Goal: Leave review/rating

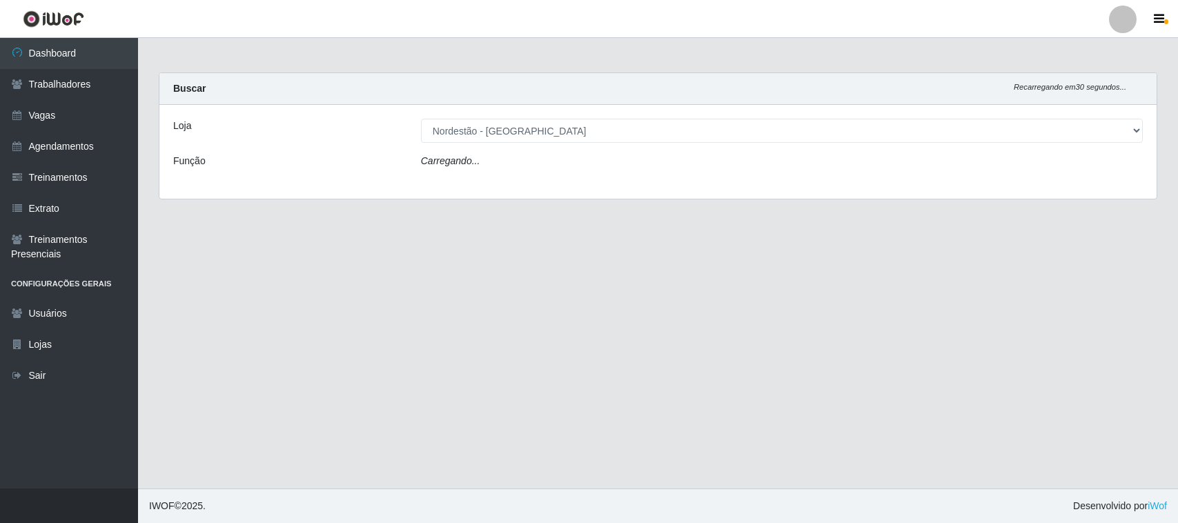
select select "420"
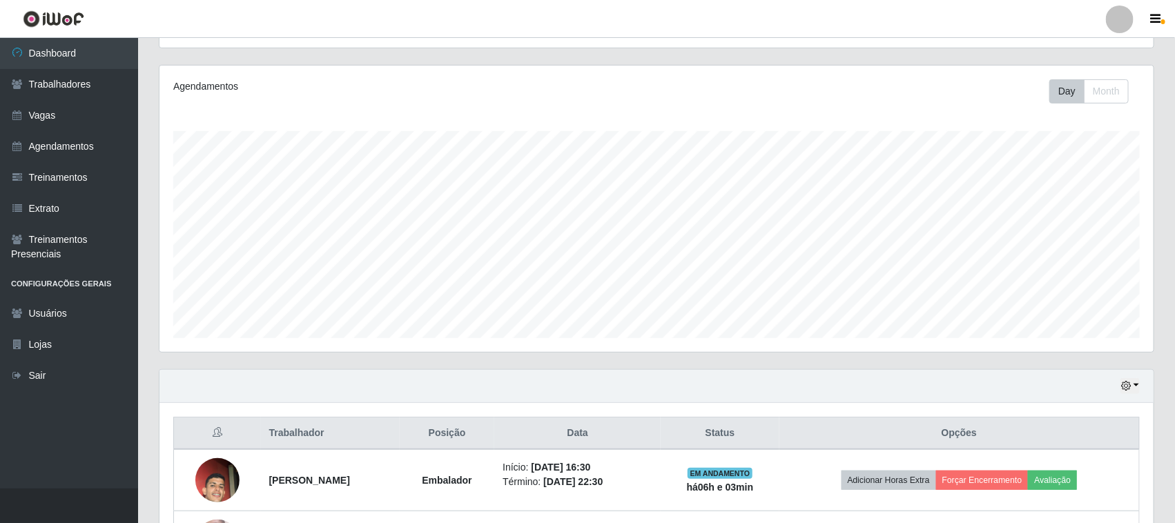
scroll to position [271, 0]
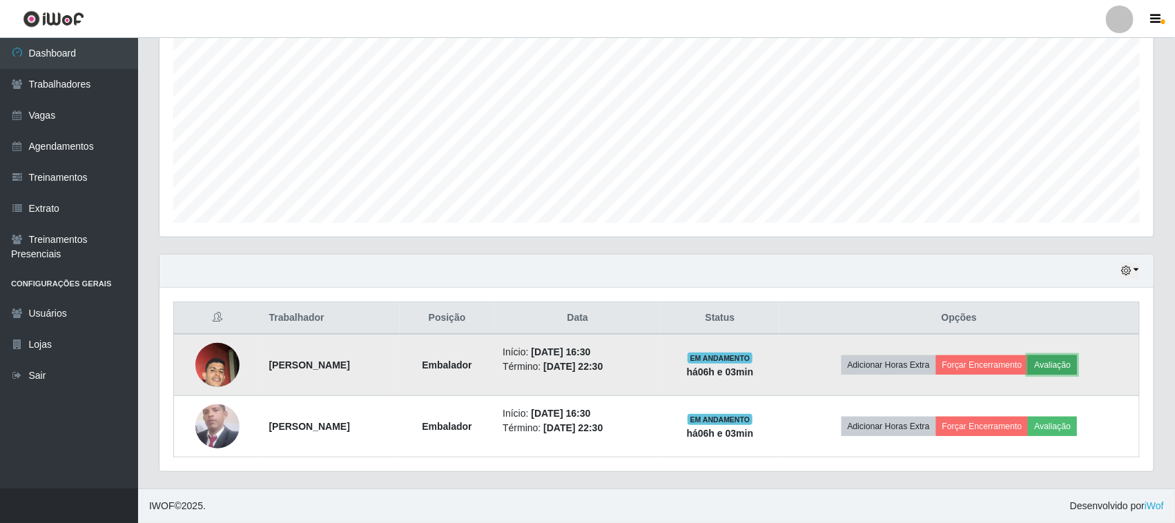
click at [1054, 368] on button "Avaliação" at bounding box center [1052, 365] width 49 height 19
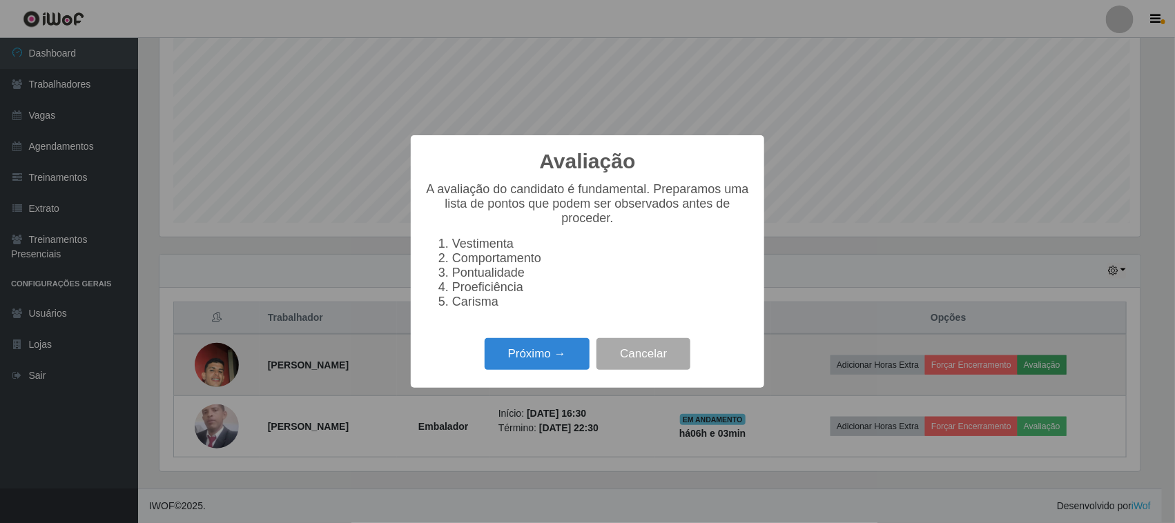
scroll to position [287, 984]
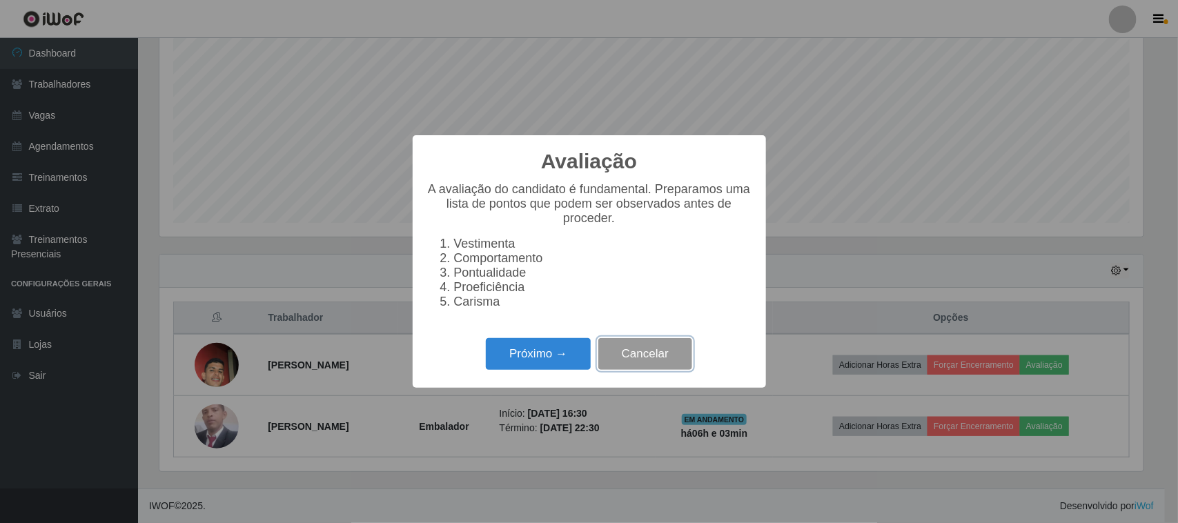
click at [654, 359] on button "Cancelar" at bounding box center [645, 354] width 94 height 32
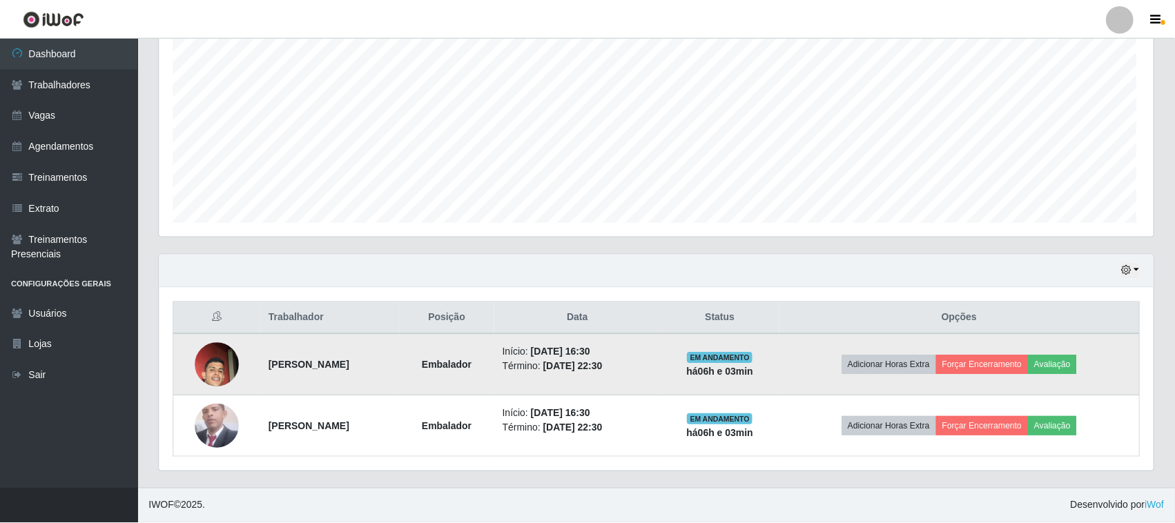
scroll to position [287, 994]
click at [1077, 370] on button "Avaliação" at bounding box center [1052, 365] width 49 height 19
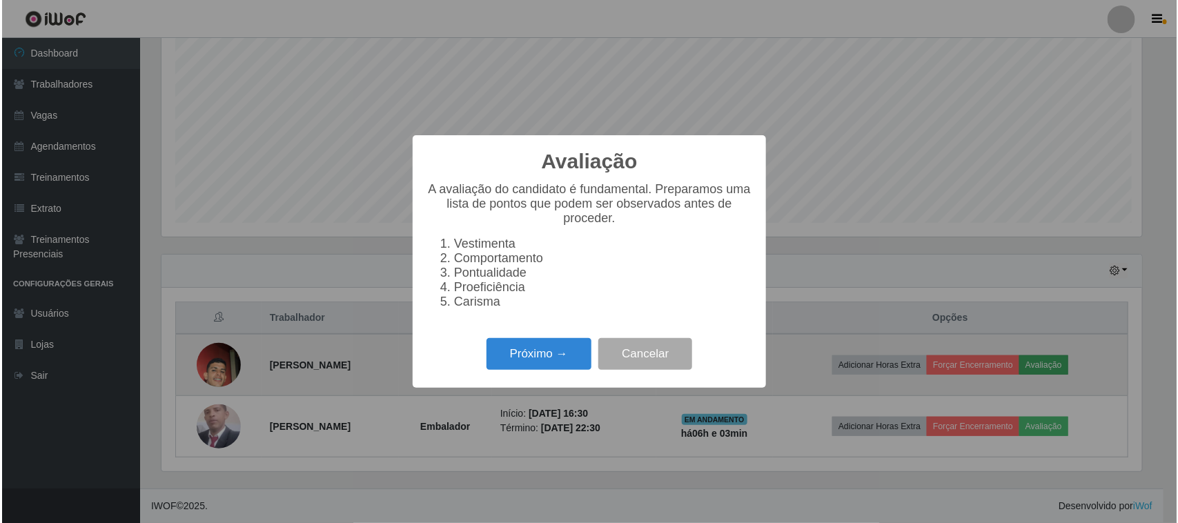
scroll to position [287, 984]
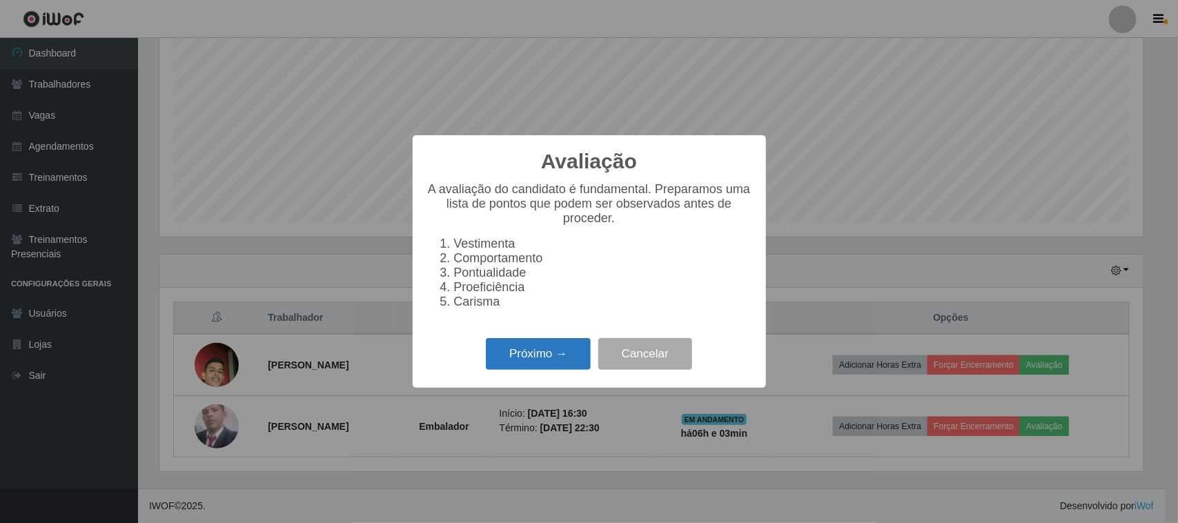
click at [563, 363] on button "Próximo →" at bounding box center [538, 354] width 105 height 32
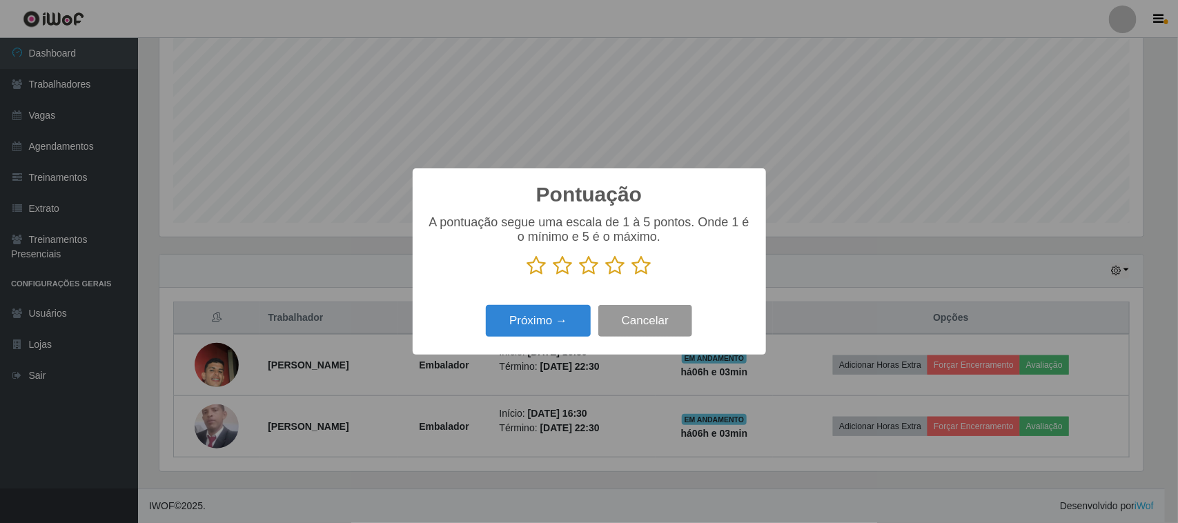
scroll to position [690015, 689316]
click at [650, 261] on icon at bounding box center [641, 265] width 19 height 21
click at [632, 276] on input "radio" at bounding box center [632, 276] width 0 height 0
click at [644, 270] on icon at bounding box center [641, 265] width 19 height 21
click at [632, 276] on input "radio" at bounding box center [632, 276] width 0 height 0
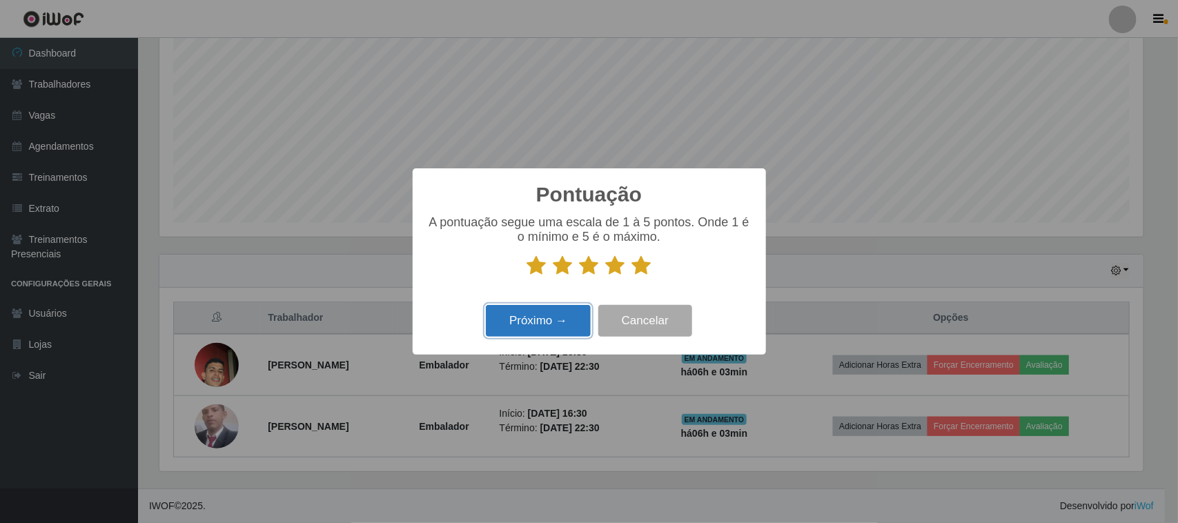
click at [570, 309] on button "Próximo →" at bounding box center [538, 321] width 105 height 32
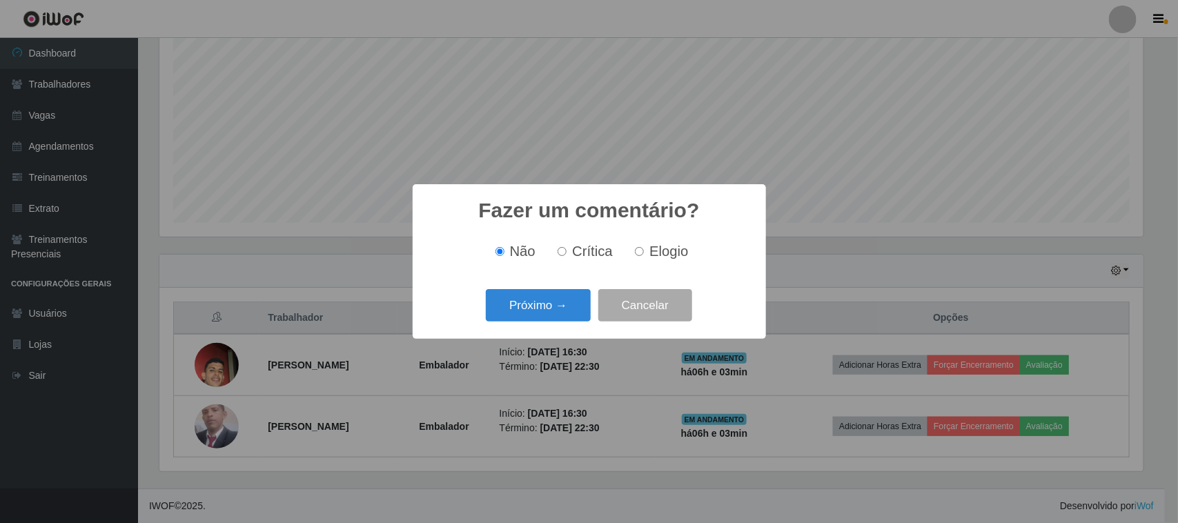
click at [644, 253] on label "Elogio" at bounding box center [659, 252] width 59 height 16
click at [644, 253] on input "Elogio" at bounding box center [639, 251] width 9 height 9
radio input "true"
click at [558, 307] on button "Próximo →" at bounding box center [538, 305] width 105 height 32
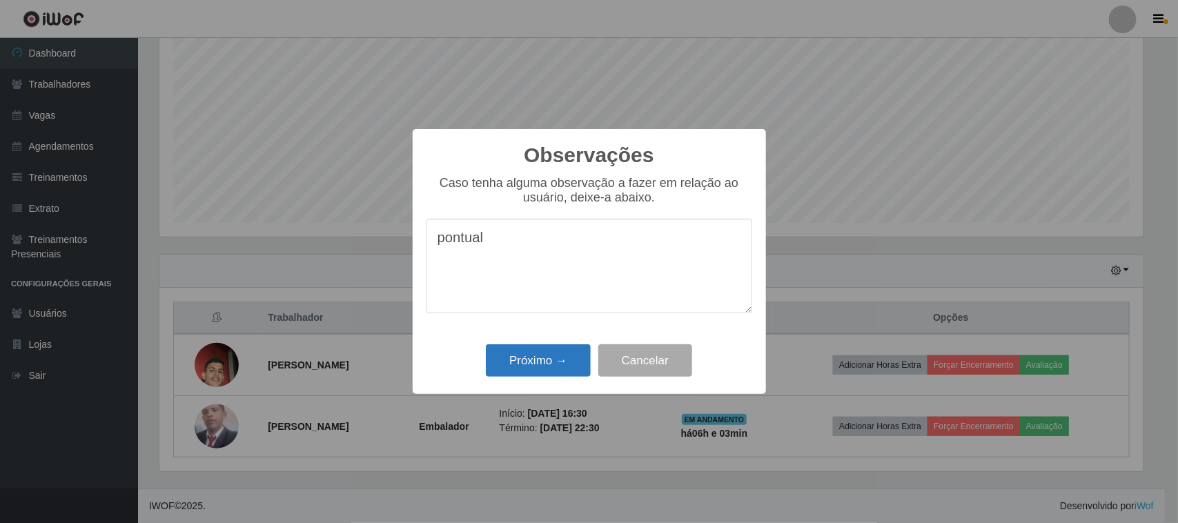
type textarea "pontual"
click at [568, 366] on button "Próximo →" at bounding box center [538, 360] width 105 height 32
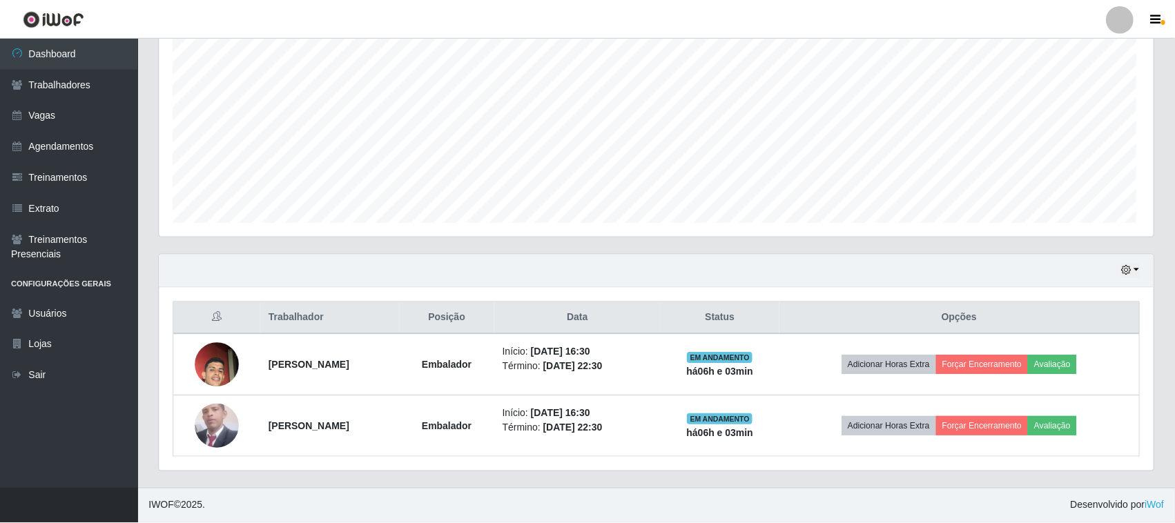
scroll to position [287, 994]
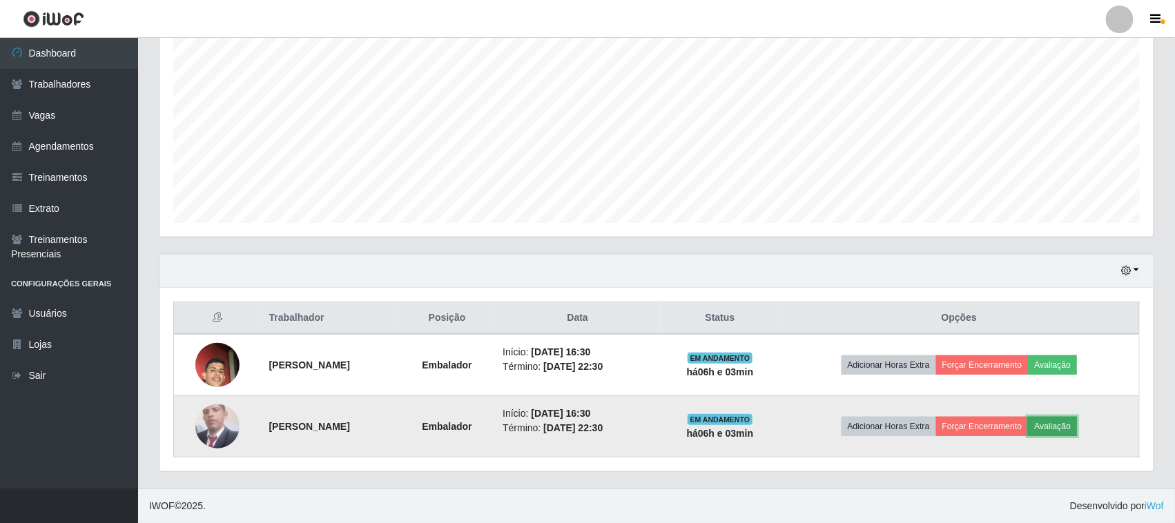
click at [1075, 429] on button "Avaliação" at bounding box center [1052, 426] width 49 height 19
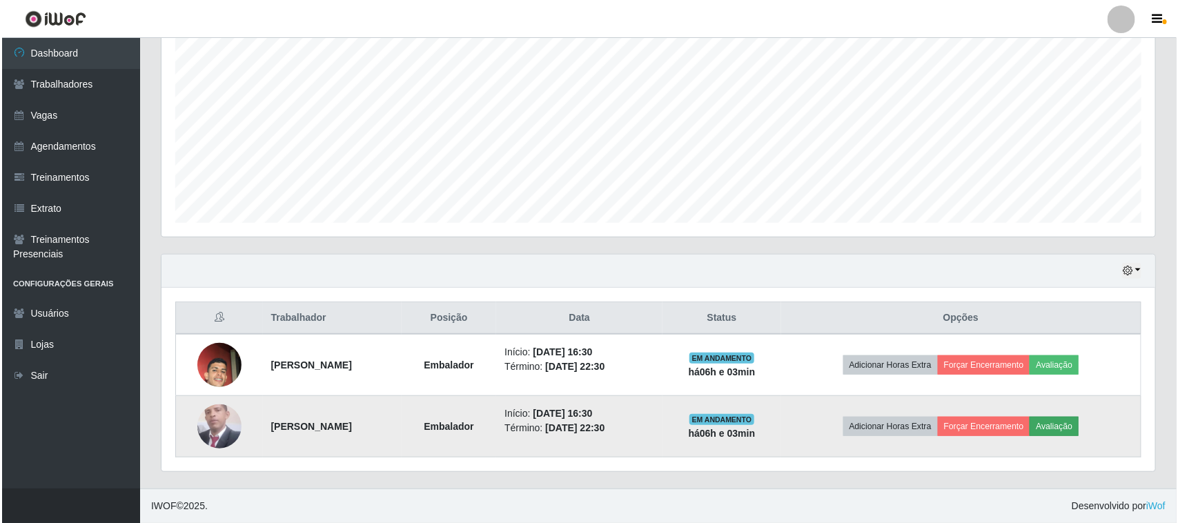
scroll to position [287, 984]
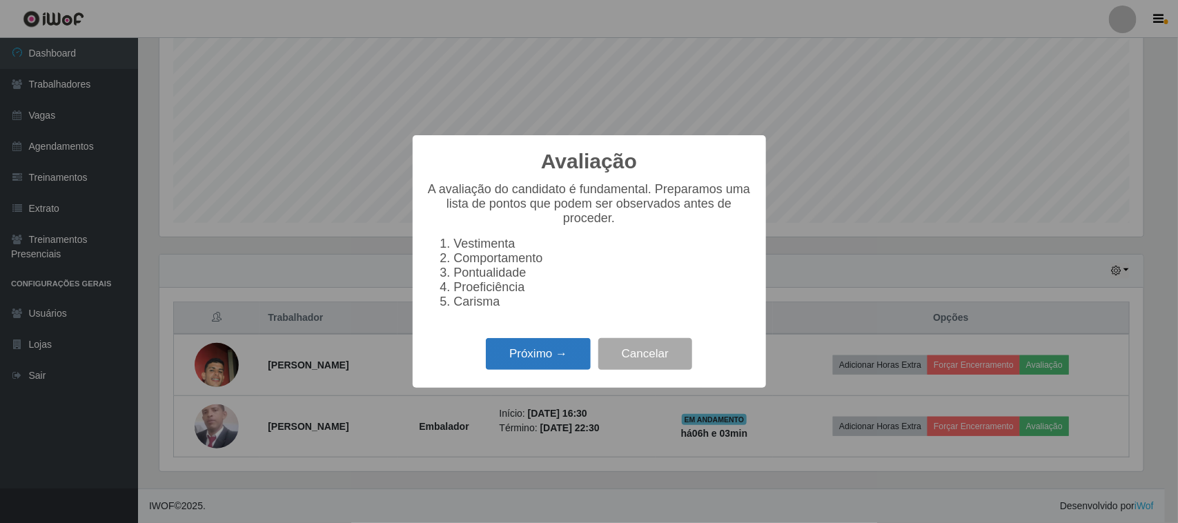
click at [567, 359] on button "Próximo →" at bounding box center [538, 354] width 105 height 32
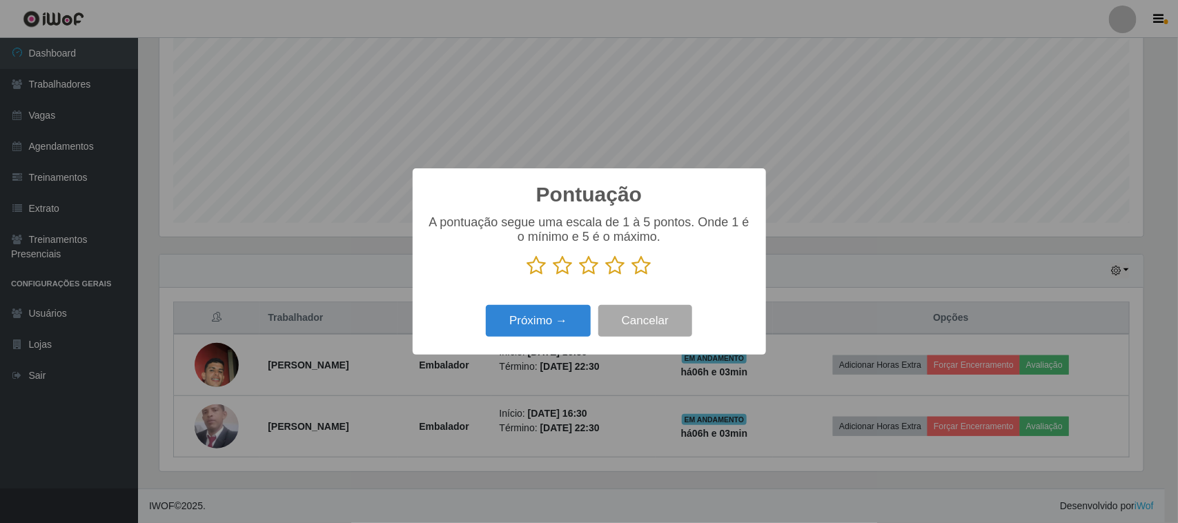
click at [649, 273] on icon at bounding box center [641, 265] width 19 height 21
click at [632, 276] on input "radio" at bounding box center [632, 276] width 0 height 0
click at [561, 321] on button "Próximo →" at bounding box center [538, 321] width 105 height 32
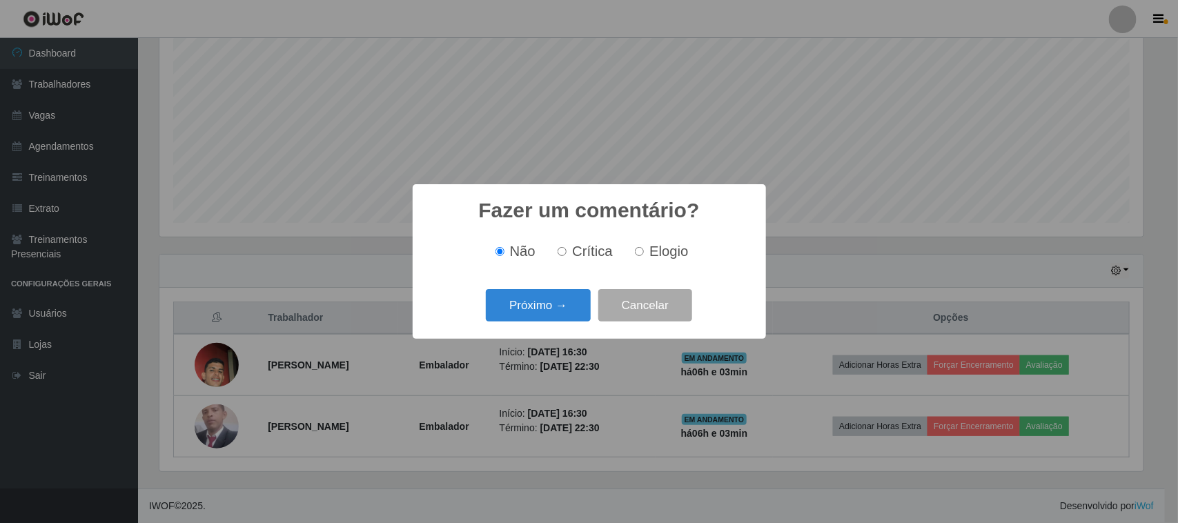
click at [660, 251] on span "Elogio" at bounding box center [669, 251] width 39 height 15
click at [644, 251] on input "Elogio" at bounding box center [639, 251] width 9 height 9
radio input "true"
click at [567, 304] on button "Próximo →" at bounding box center [538, 305] width 105 height 32
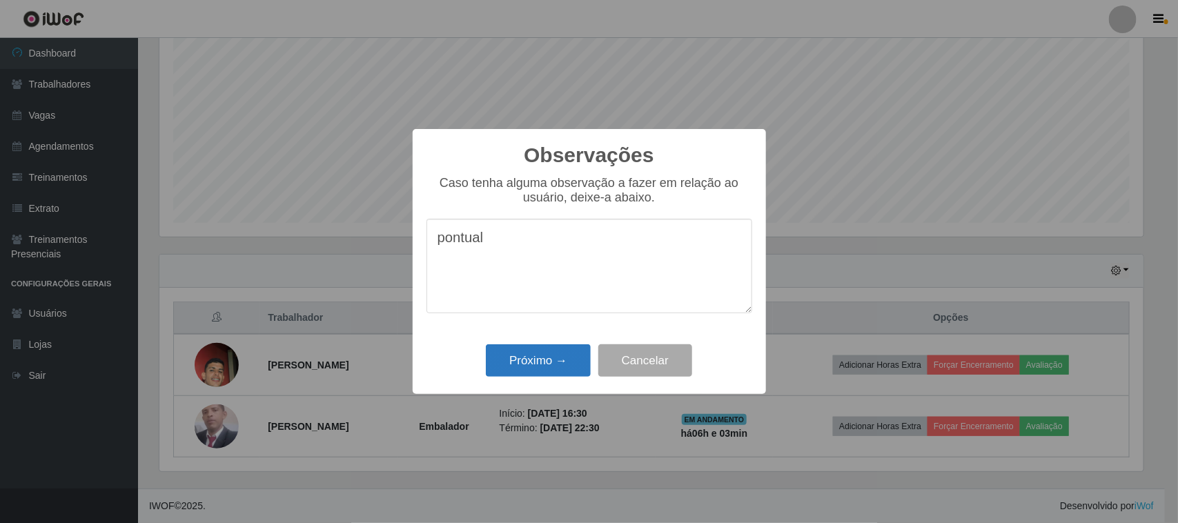
type textarea "pontual"
click at [529, 367] on button "Próximo →" at bounding box center [538, 360] width 105 height 32
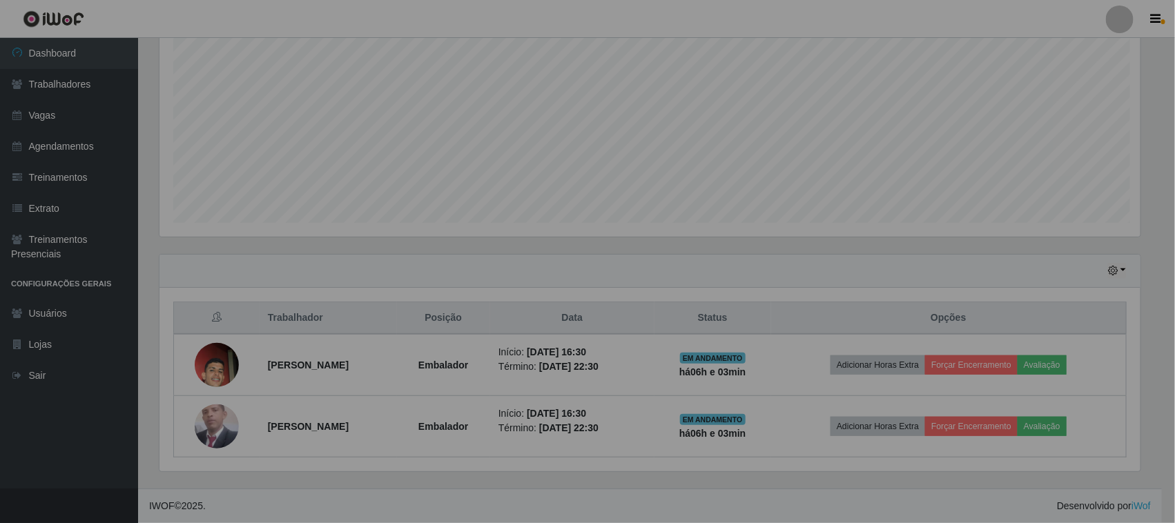
scroll to position [287, 994]
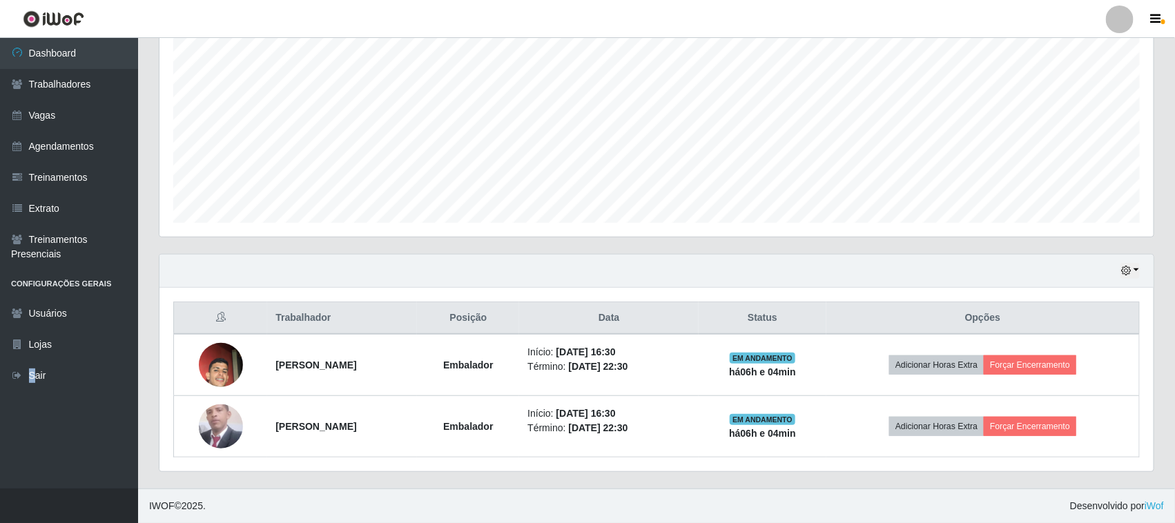
drag, startPoint x: 0, startPoint y: 2, endPoint x: 163, endPoint y: 512, distance: 535.5
click at [95, 447] on ul "Dashboard Trabalhadores Vagas Agendamentos Treinamentos Extrato Treinamentos Pr…" at bounding box center [69, 263] width 138 height 451
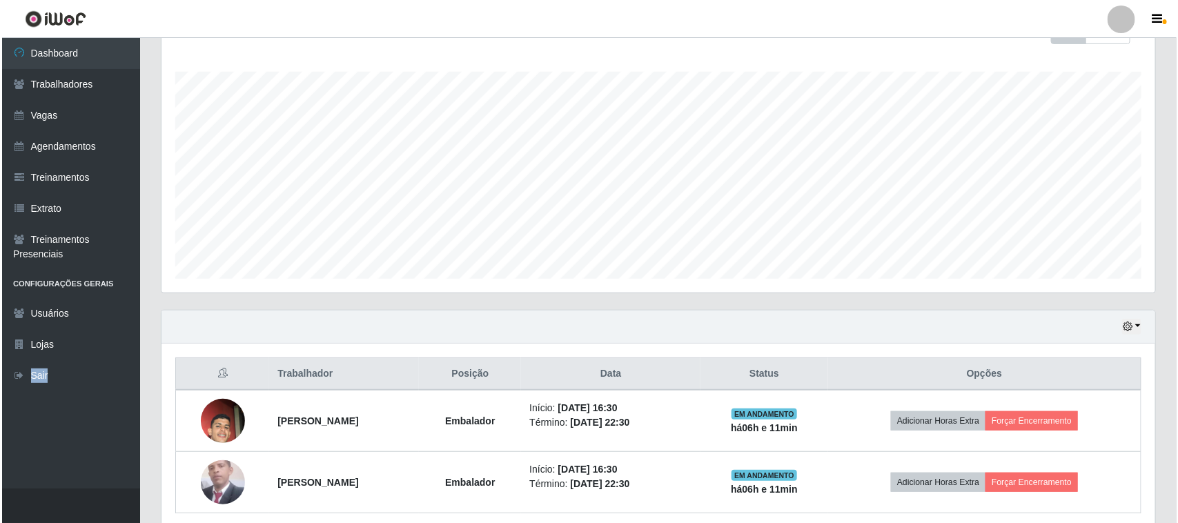
scroll to position [236, 0]
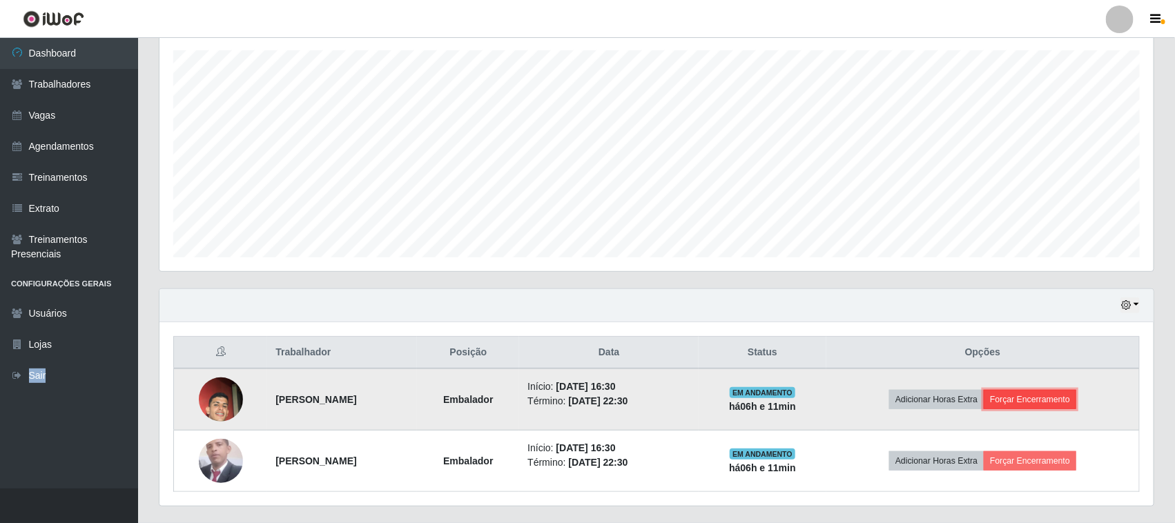
click at [1068, 398] on button "Forçar Encerramento" at bounding box center [1030, 399] width 93 height 19
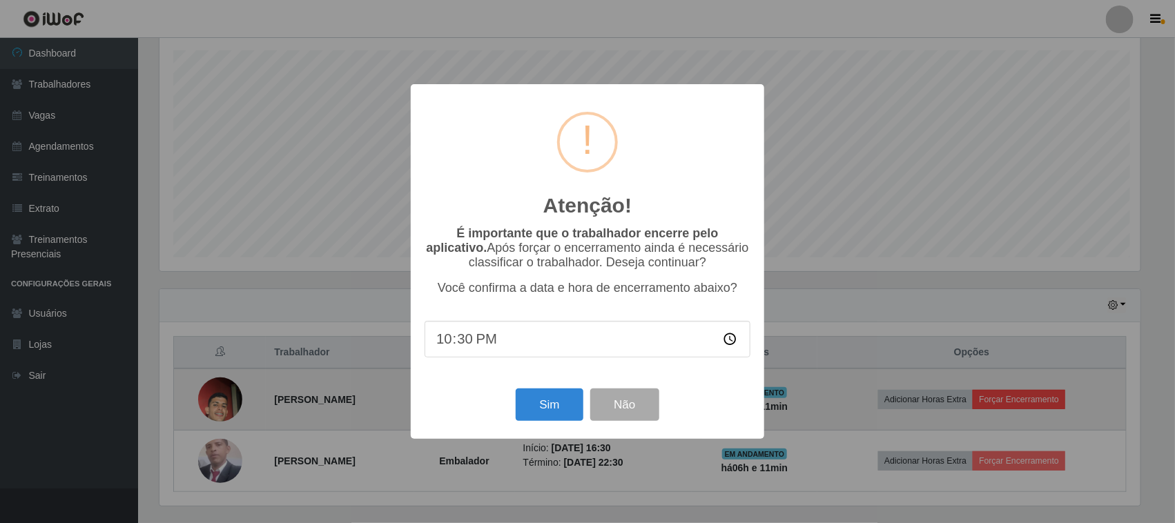
scroll to position [287, 984]
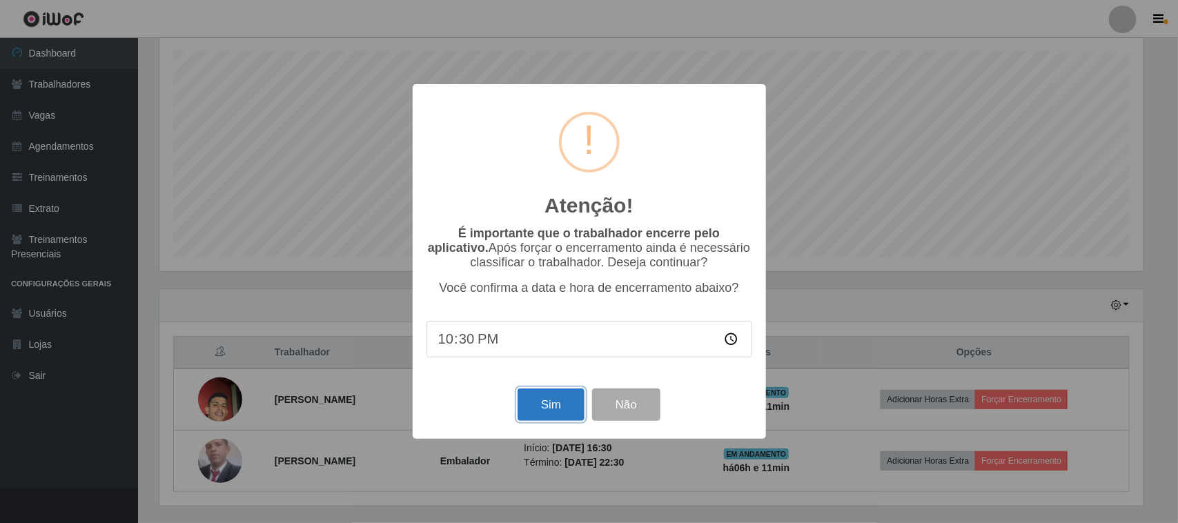
click at [572, 402] on button "Sim" at bounding box center [551, 405] width 67 height 32
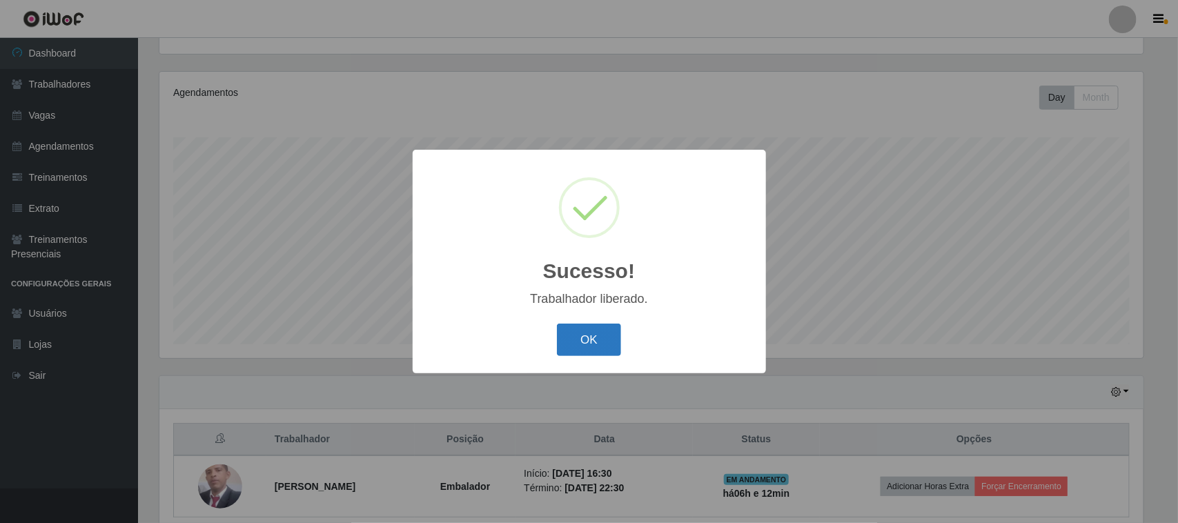
click at [605, 346] on button "OK" at bounding box center [589, 340] width 64 height 32
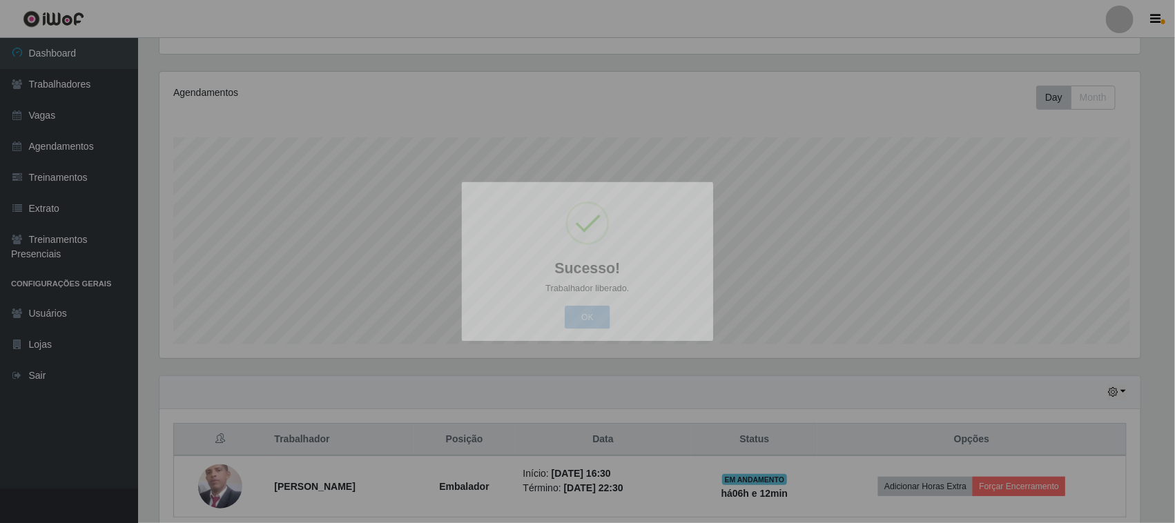
scroll to position [287, 994]
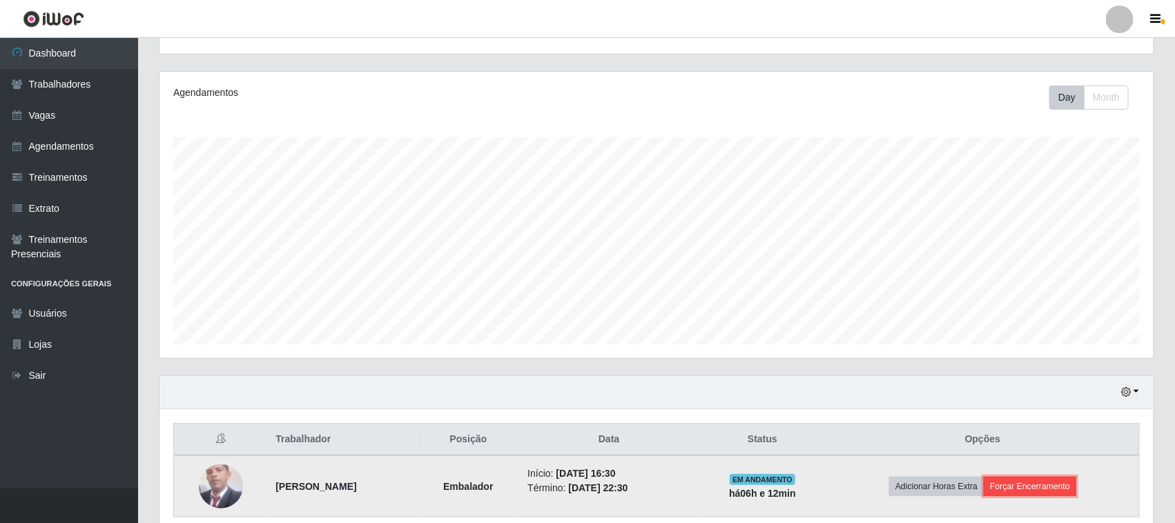
click at [1071, 487] on button "Forçar Encerramento" at bounding box center [1030, 486] width 93 height 19
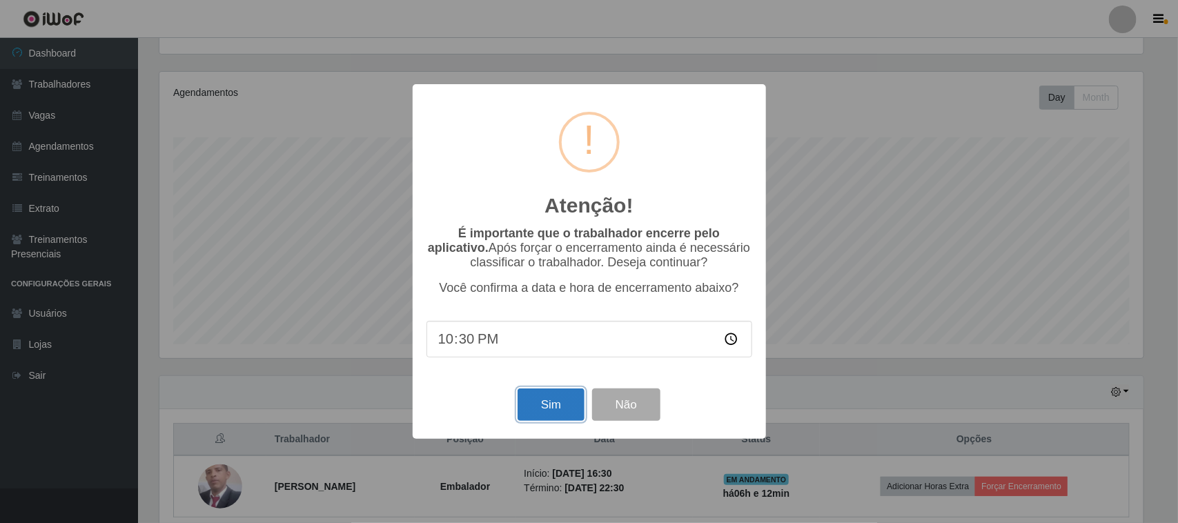
click at [558, 398] on button "Sim" at bounding box center [551, 405] width 67 height 32
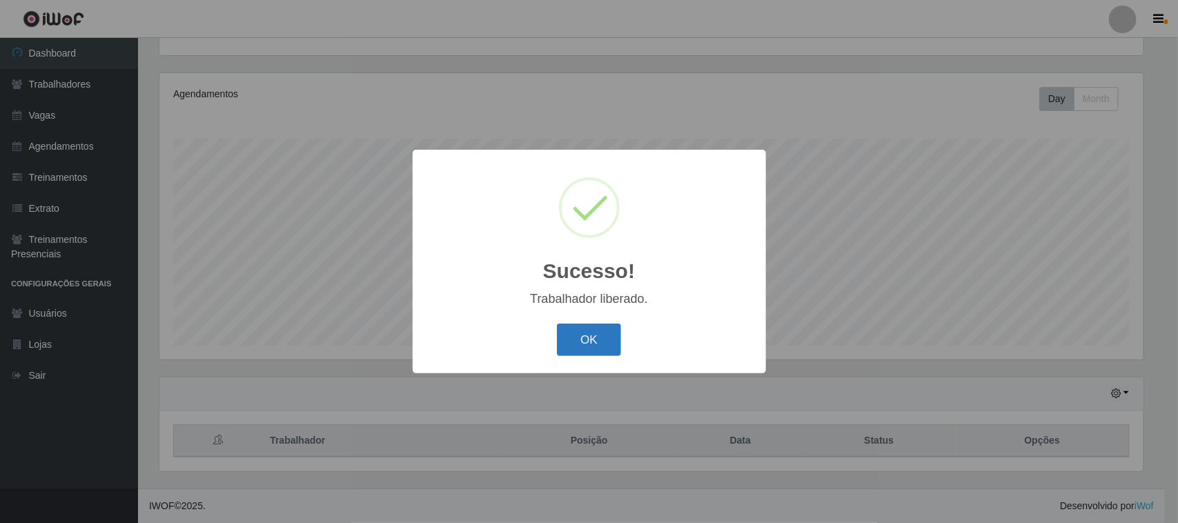
click at [594, 349] on button "OK" at bounding box center [589, 340] width 64 height 32
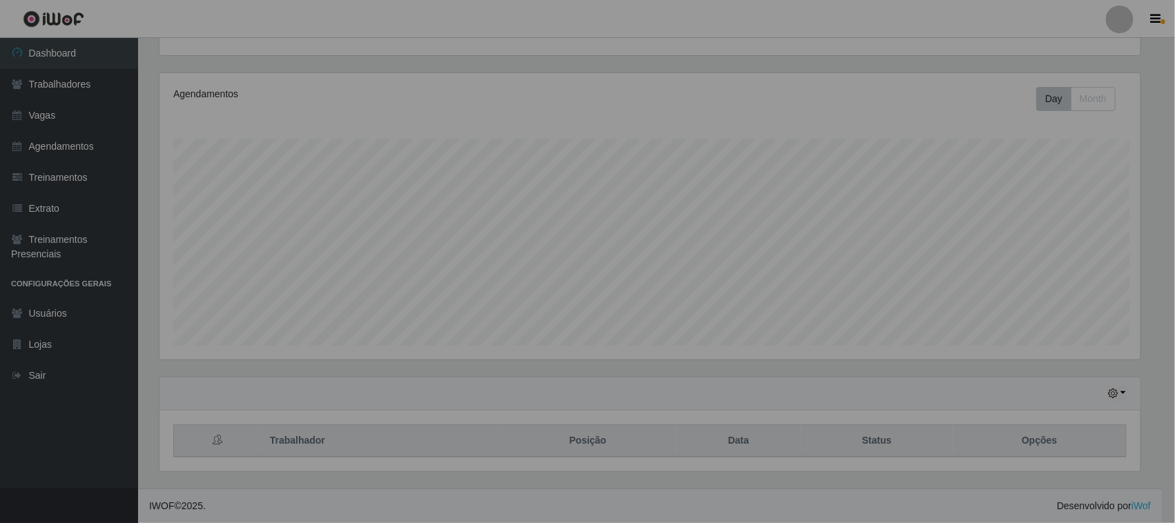
scroll to position [287, 994]
